Goal: Navigation & Orientation: Find specific page/section

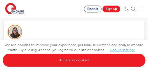
scroll to position [146, 0]
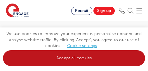
drag, startPoint x: 448, startPoint y: 1, endPoint x: 76, endPoint y: 54, distance: 375.9
click at [76, 54] on link "Accept all cookies" at bounding box center [74, 58] width 142 height 16
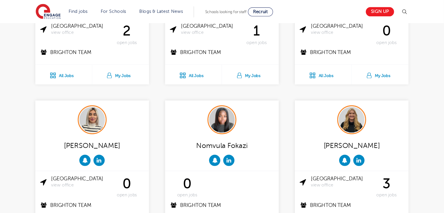
scroll to position [242, 0]
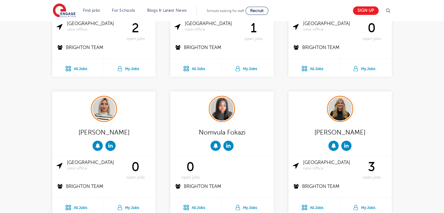
drag, startPoint x: 80, startPoint y: 0, endPoint x: 29, endPoint y: 129, distance: 139.1
click at [103, 112] on img at bounding box center [103, 108] width 23 height 23
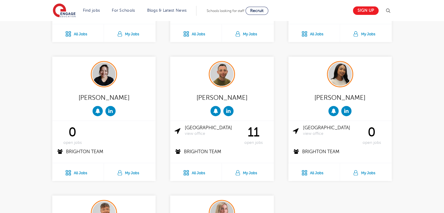
scroll to position [417, 0]
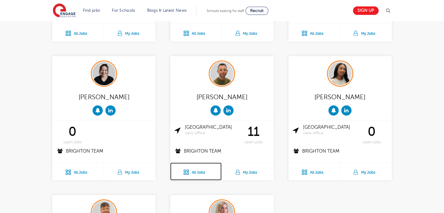
click at [199, 172] on link "All Jobs" at bounding box center [195, 172] width 51 height 18
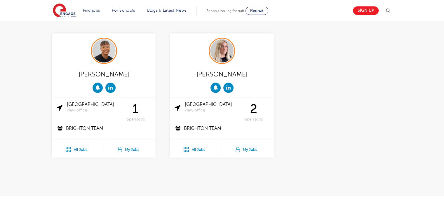
scroll to position [578, 0]
click at [252, 147] on link "My Jobs" at bounding box center [248, 149] width 52 height 18
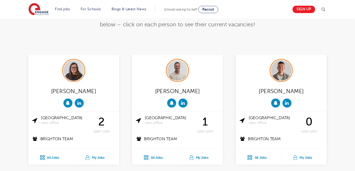
scroll to position [132, 0]
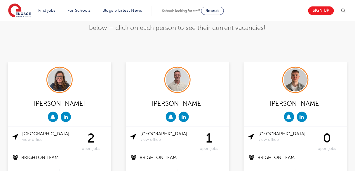
drag, startPoint x: 448, startPoint y: 1, endPoint x: 226, endPoint y: 60, distance: 230.2
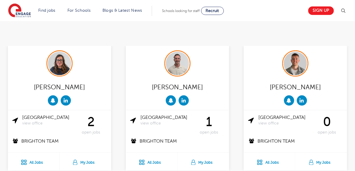
scroll to position [179, 0]
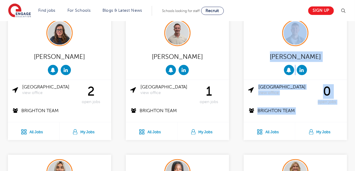
drag, startPoint x: 192, startPoint y: 149, endPoint x: 351, endPoint y: 142, distance: 158.8
click at [351, 142] on div "Ash Francis Brighton view office 0 open jobs Brighton Team All Jobs My Jobs" at bounding box center [296, 84] width 118 height 139
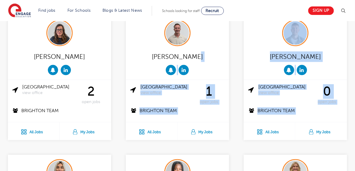
drag, startPoint x: 335, startPoint y: 147, endPoint x: 232, endPoint y: 64, distance: 132.1
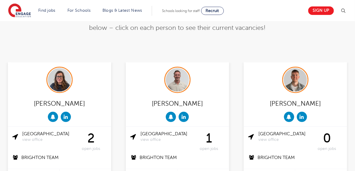
click at [230, 68] on div "Will Taylor Brighton view office 1 open jobs Brighton Team All Jobs My Jobs" at bounding box center [178, 131] width 118 height 139
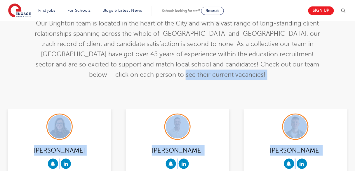
scroll to position [91, 0]
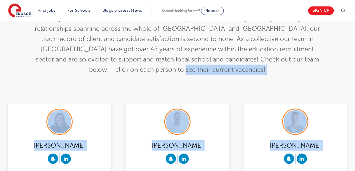
drag, startPoint x: 297, startPoint y: 72, endPoint x: 306, endPoint y: 165, distance: 93.6
click at [297, 93] on div "Our Brighton team is located in the heart of the City and with a vast range of …" at bounding box center [177, 39] width 355 height 129
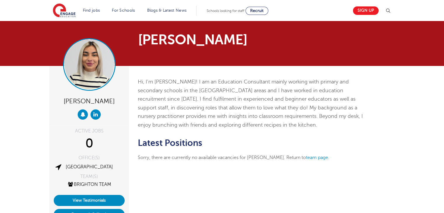
click at [89, 78] on img at bounding box center [90, 65] width 50 height 50
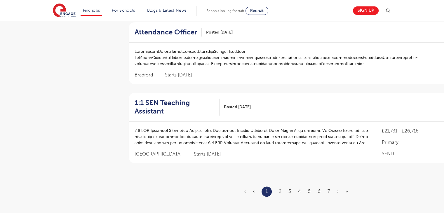
scroll to position [664, 0]
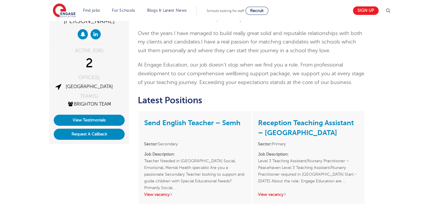
scroll to position [80, 0]
